Goal: Check status: Check status

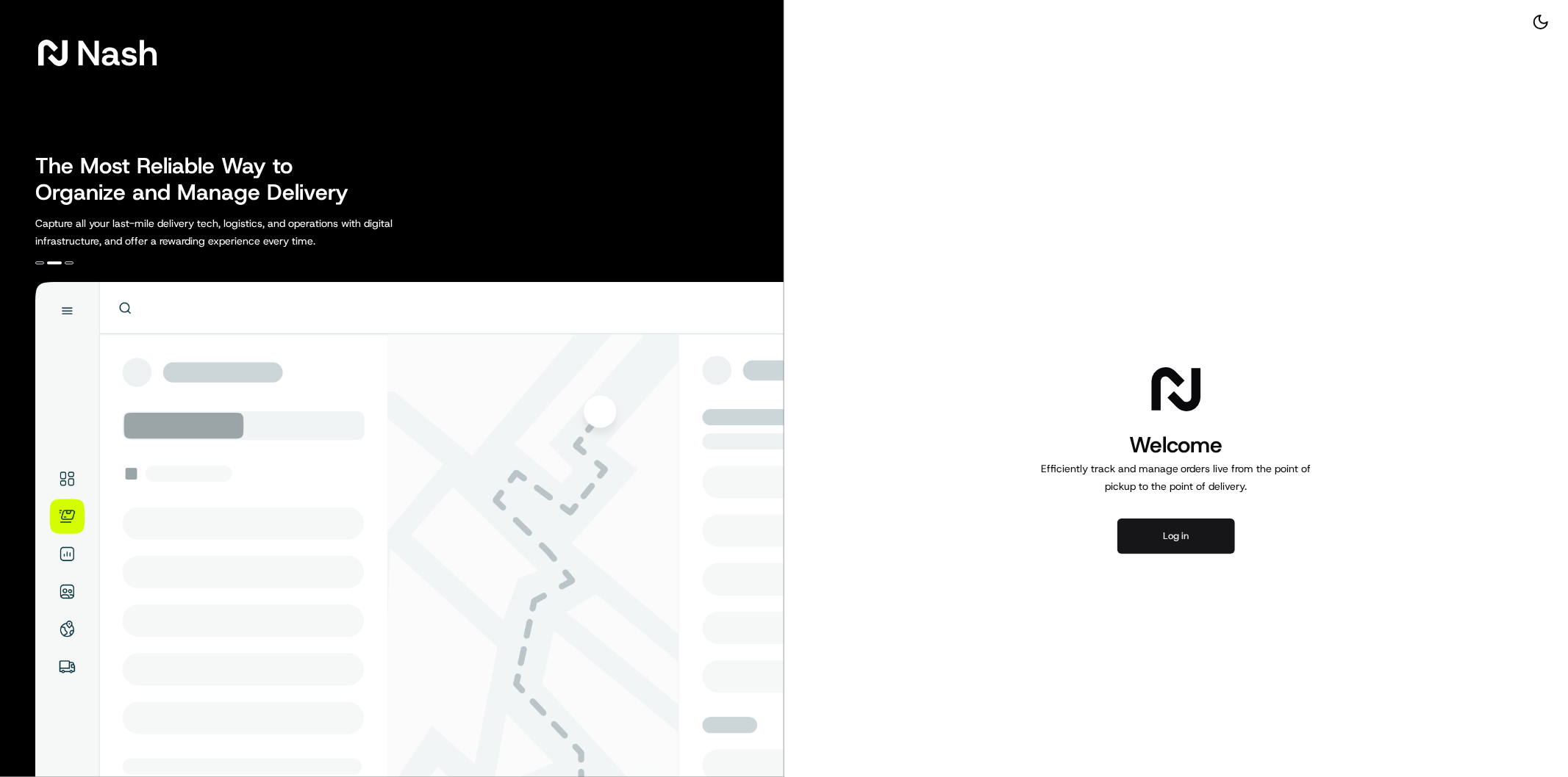
click at [1197, 541] on button "Log in" at bounding box center [1176, 536] width 117 height 35
